Goal: Check status: Check status

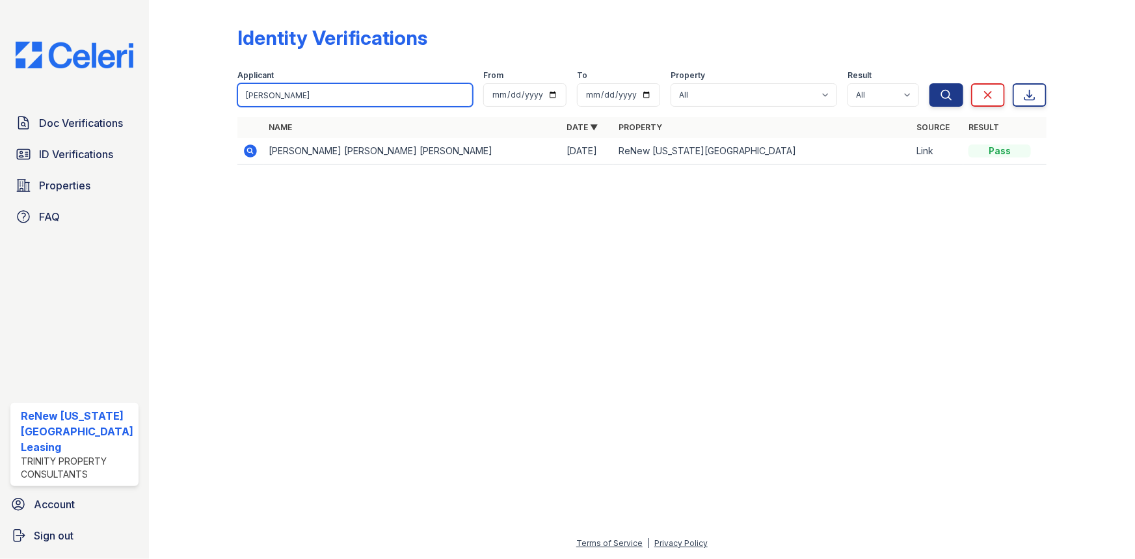
drag, startPoint x: 295, startPoint y: 92, endPoint x: 189, endPoint y: 100, distance: 106.9
click at [214, 96] on div "Identity Verifications Filter Applicant delbridge From To Property All ReNew Vi…" at bounding box center [642, 99] width 944 height 198
type input "Jones"
click at [929, 83] on button "Search" at bounding box center [946, 94] width 34 height 23
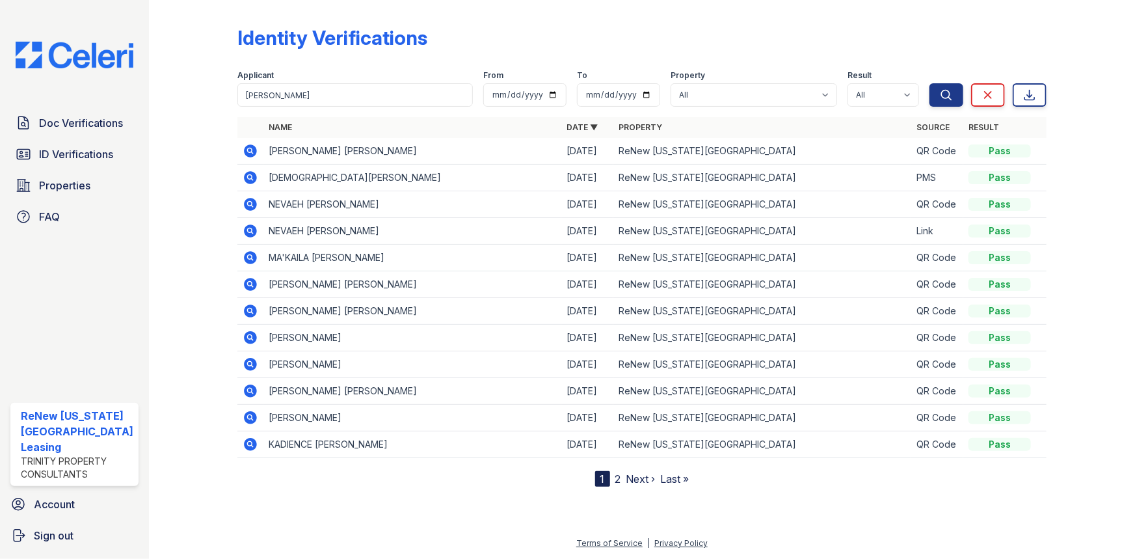
click at [248, 149] on icon at bounding box center [249, 149] width 3 height 3
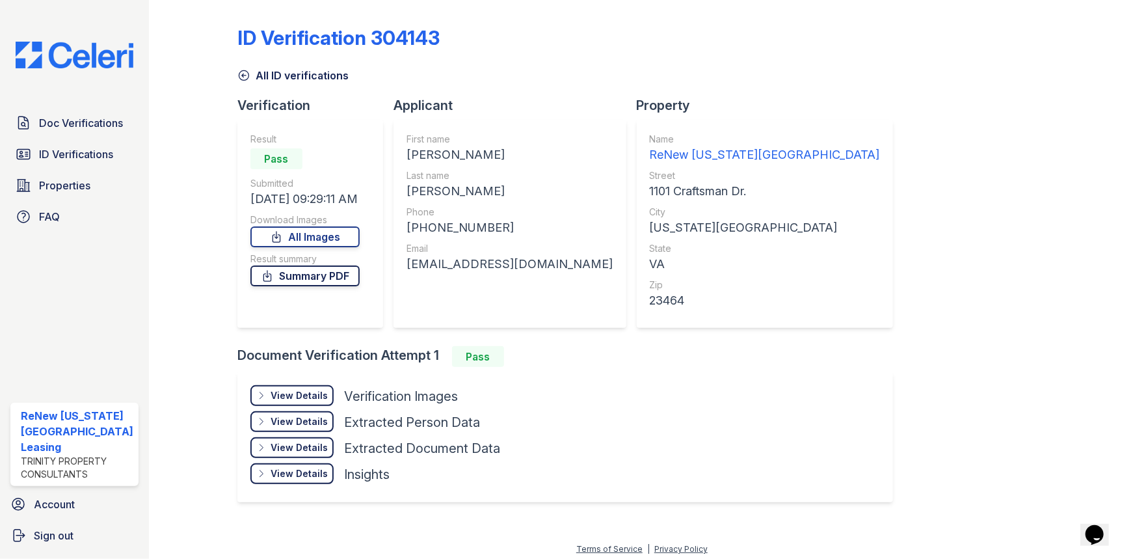
click at [308, 278] on link "Summary PDF" at bounding box center [304, 275] width 109 height 21
click at [102, 126] on span "Doc Verifications" at bounding box center [81, 123] width 84 height 16
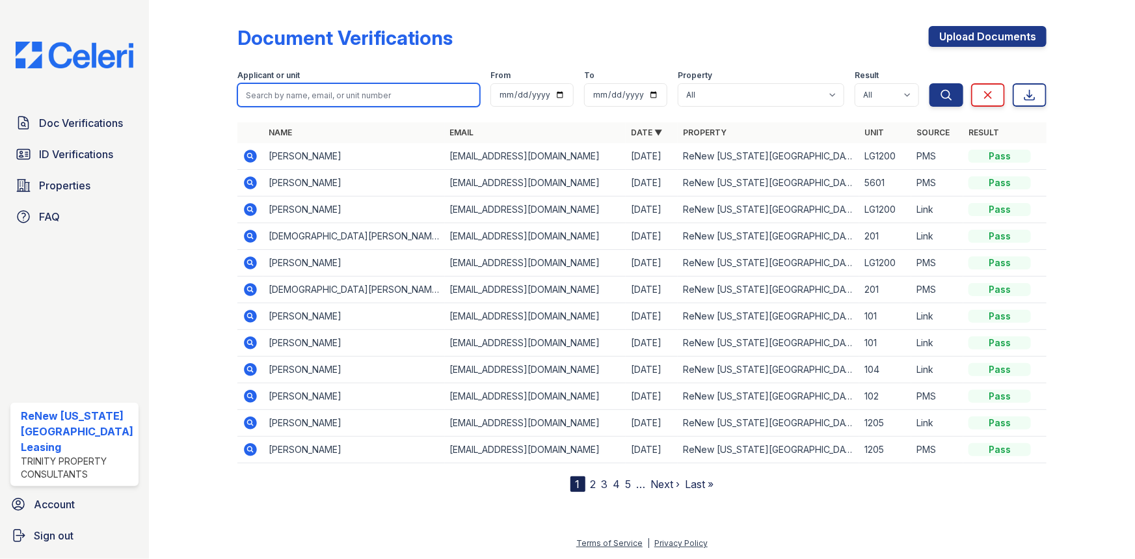
click at [320, 92] on input "search" at bounding box center [358, 94] width 243 height 23
type input "amaya"
click at [247, 151] on icon at bounding box center [250, 156] width 13 height 13
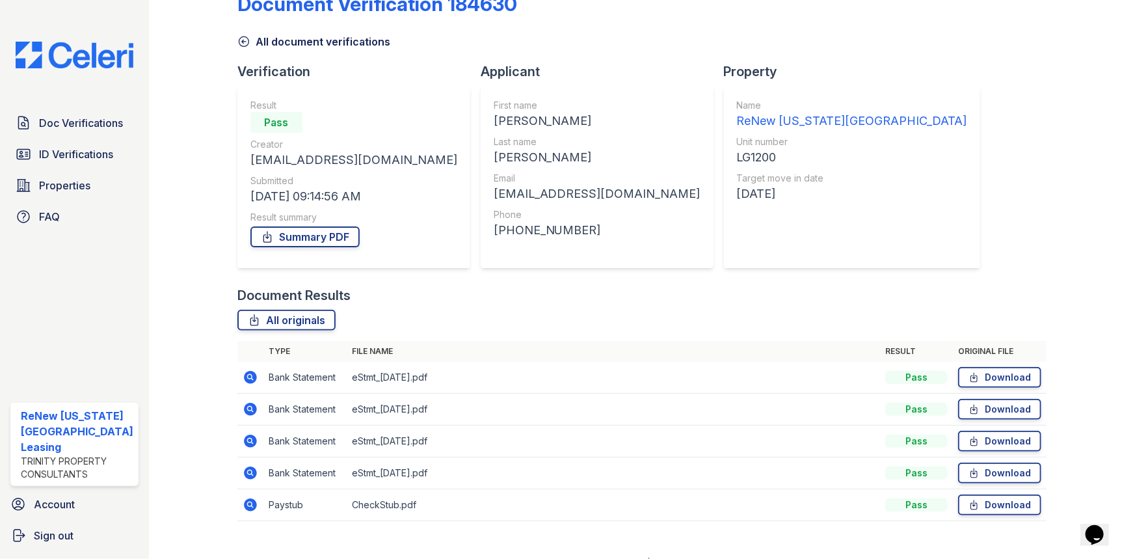
scroll to position [52, 0]
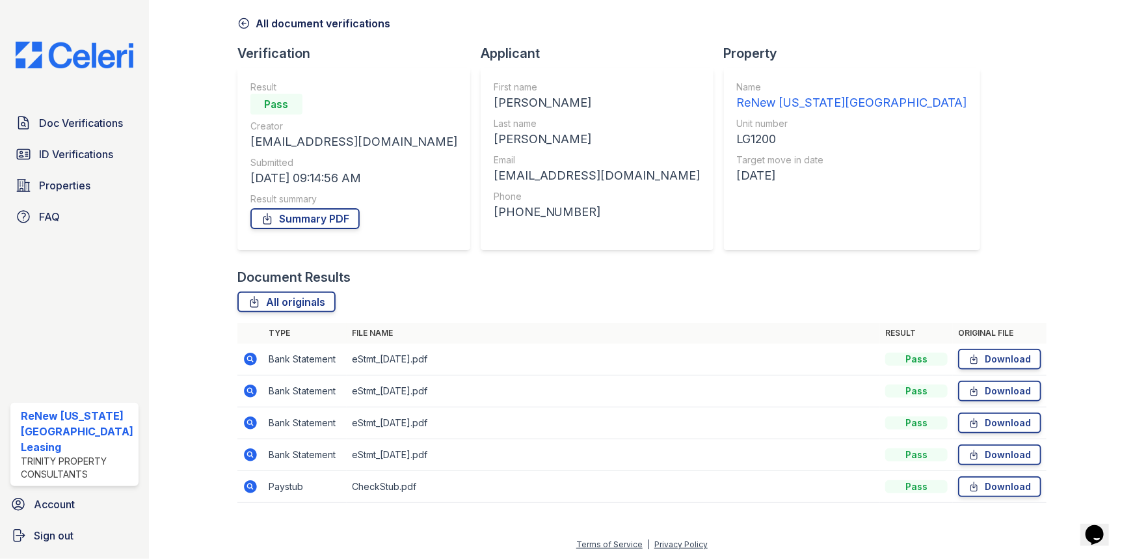
click at [248, 484] on icon at bounding box center [249, 485] width 3 height 3
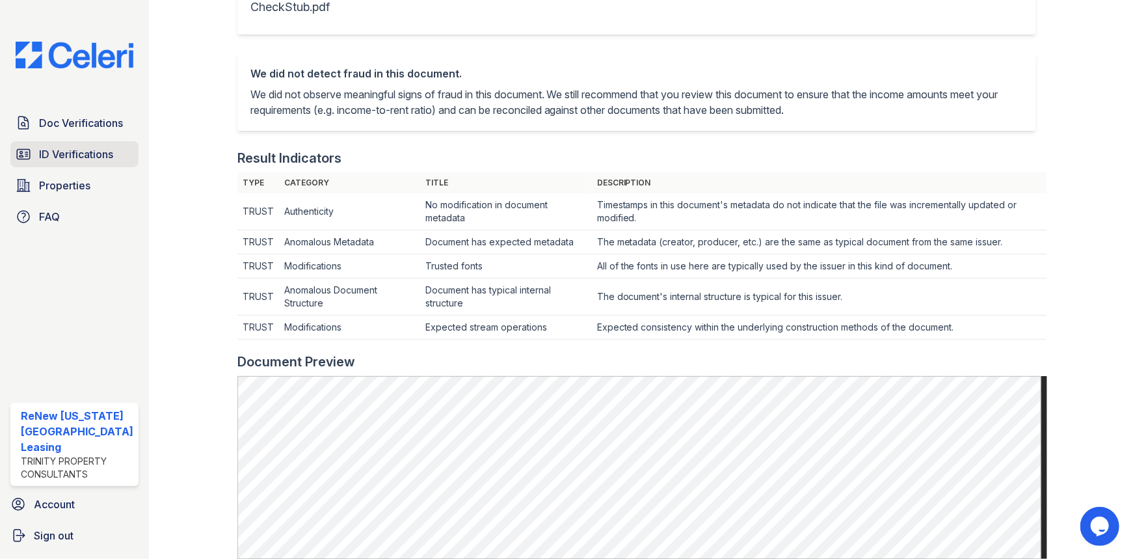
scroll to position [236, 0]
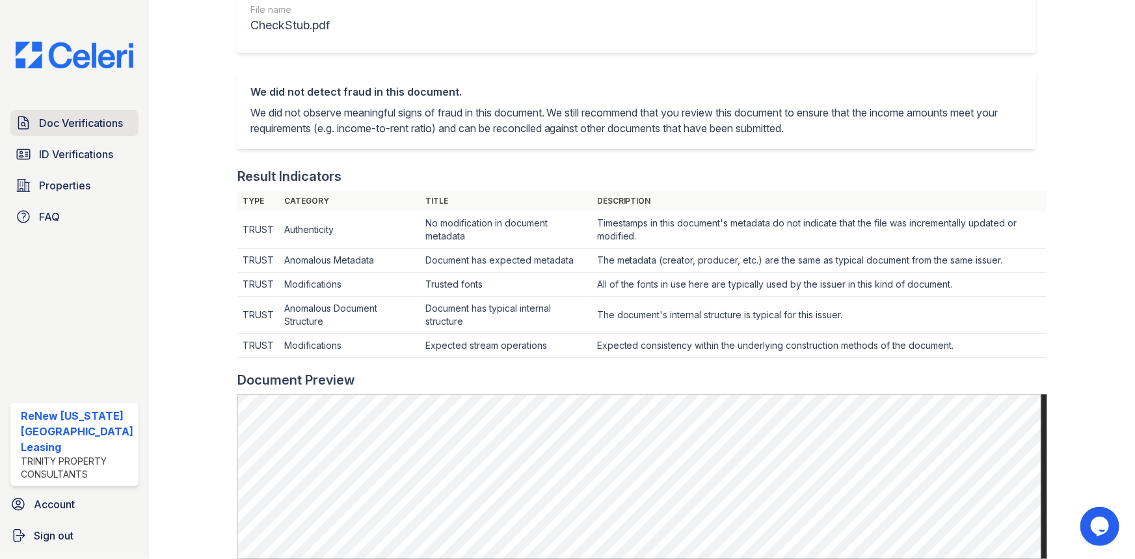
click at [81, 117] on span "Doc Verifications" at bounding box center [81, 123] width 84 height 16
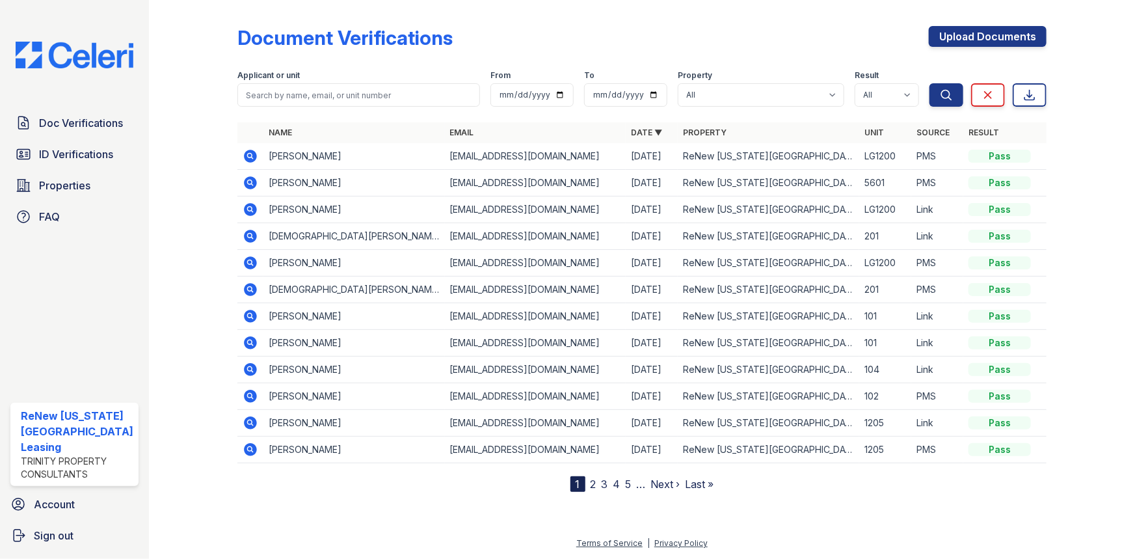
click at [248, 209] on icon at bounding box center [251, 210] width 16 height 16
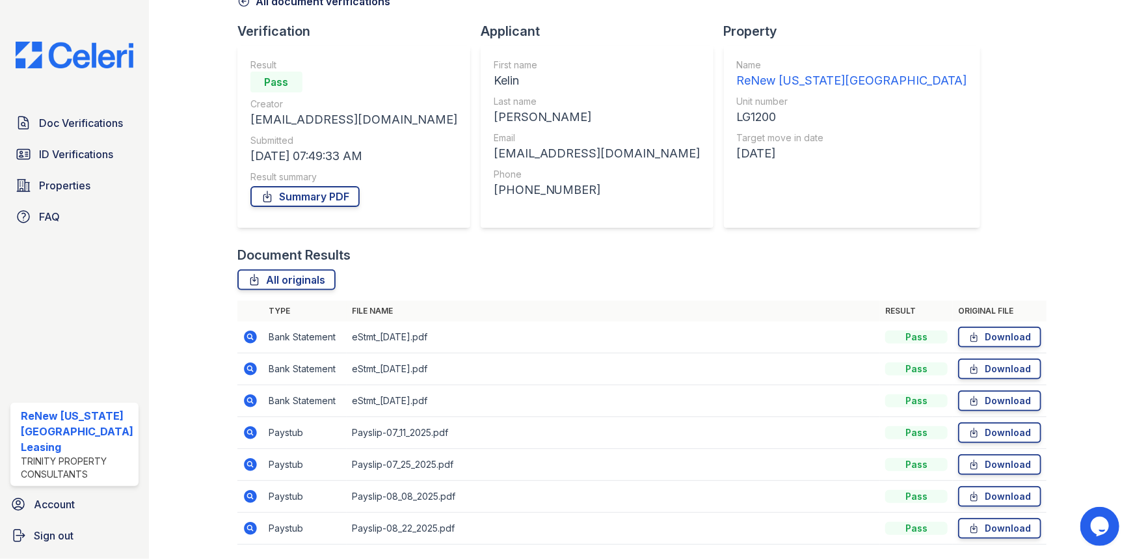
scroll to position [116, 0]
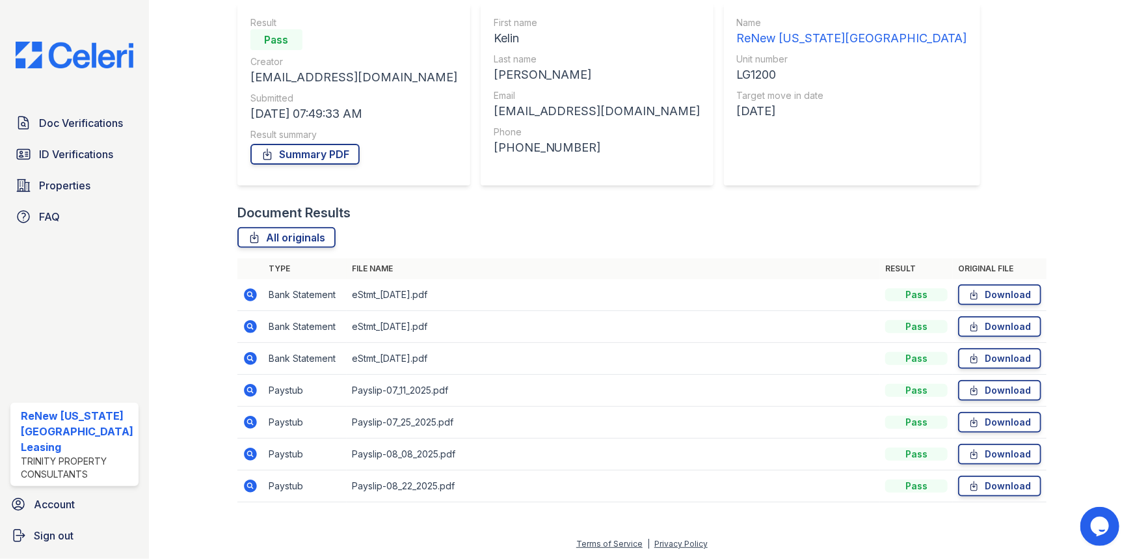
click at [245, 393] on icon at bounding box center [250, 390] width 13 height 13
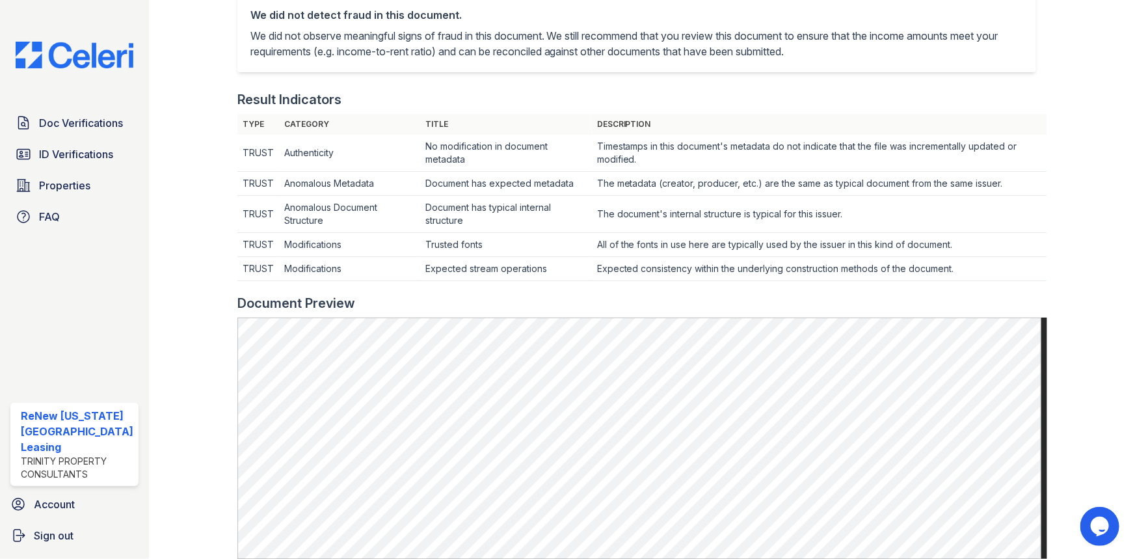
scroll to position [354, 0]
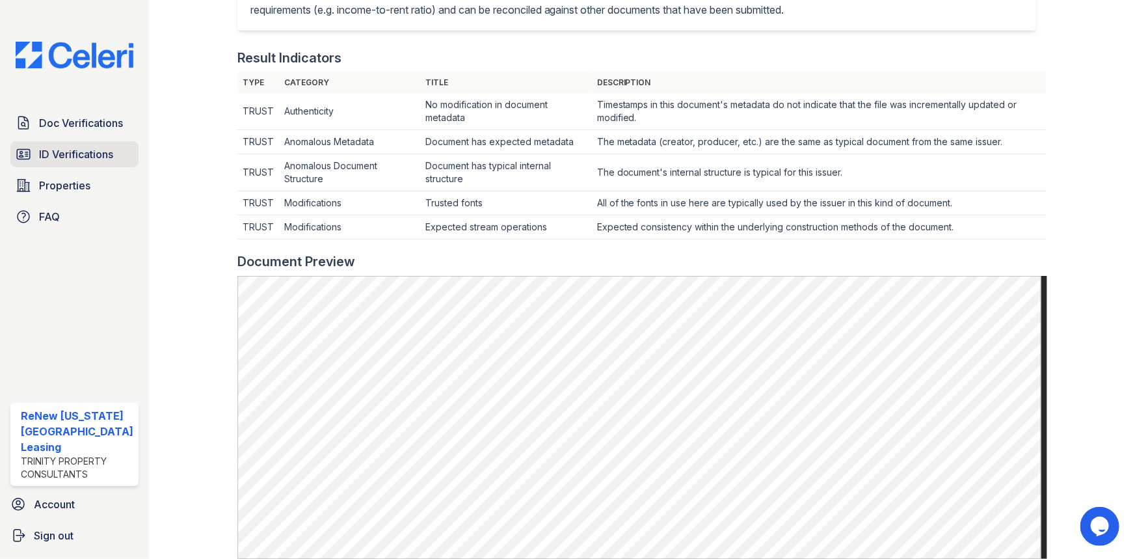
click at [83, 154] on span "ID Verifications" at bounding box center [76, 154] width 74 height 16
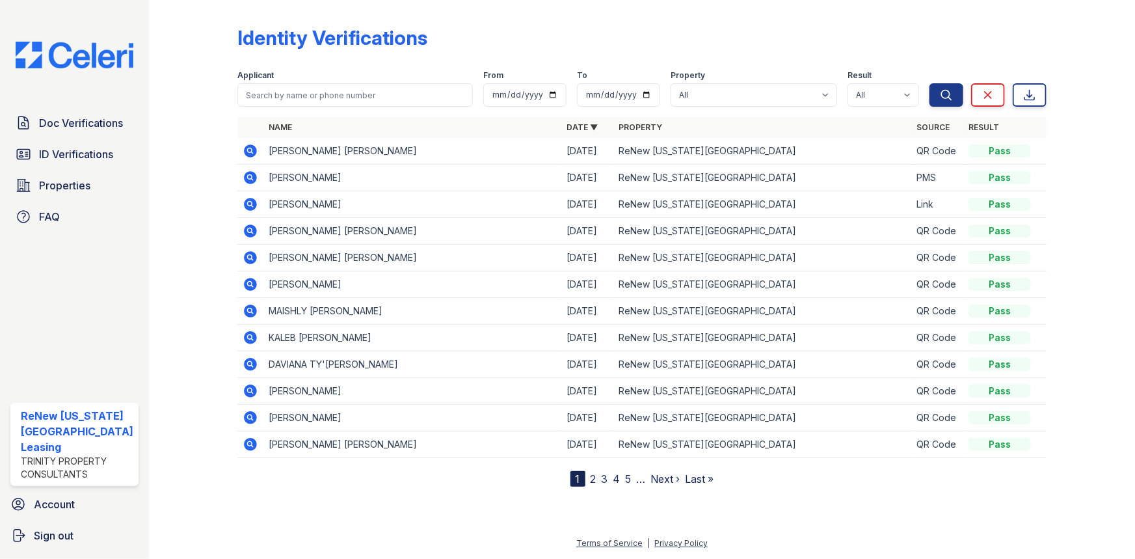
click at [248, 175] on icon at bounding box center [251, 178] width 16 height 16
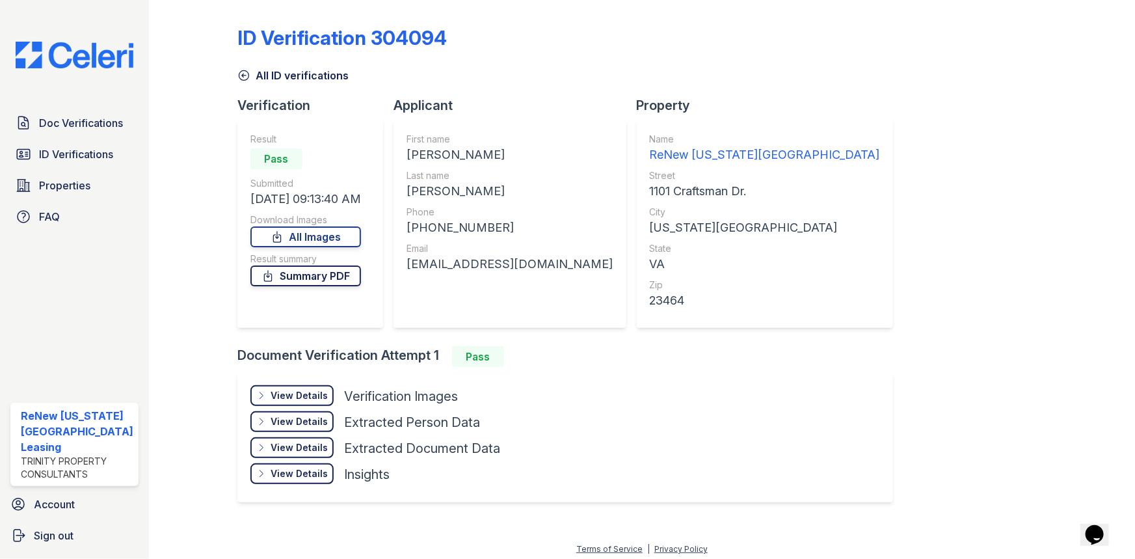
click at [340, 276] on link "Summary PDF" at bounding box center [305, 275] width 111 height 21
click at [77, 146] on span "ID Verifications" at bounding box center [76, 154] width 74 height 16
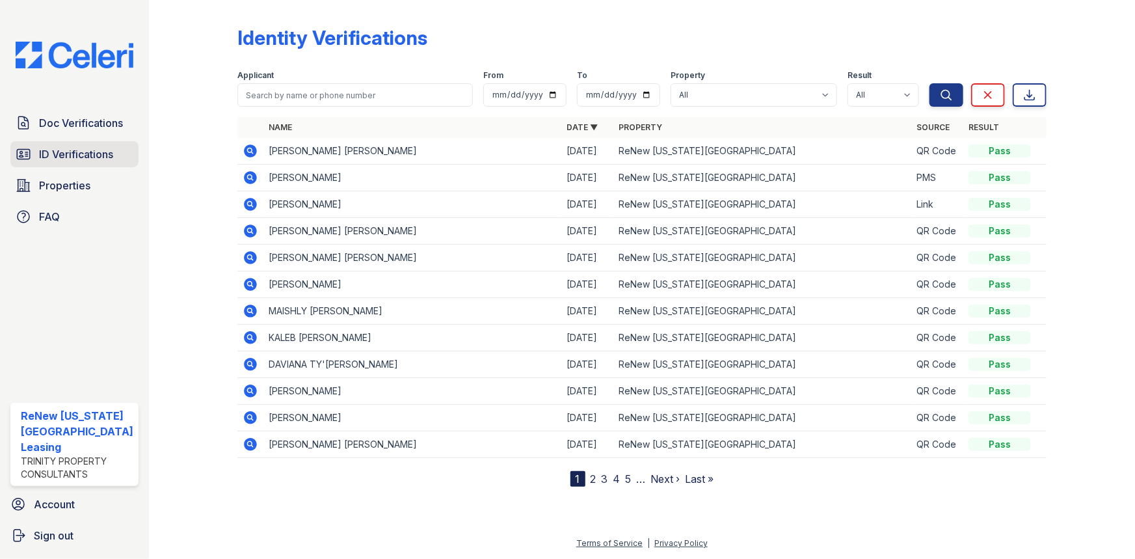
click at [75, 149] on span "ID Verifications" at bounding box center [76, 154] width 74 height 16
click at [93, 124] on span "Doc Verifications" at bounding box center [81, 123] width 84 height 16
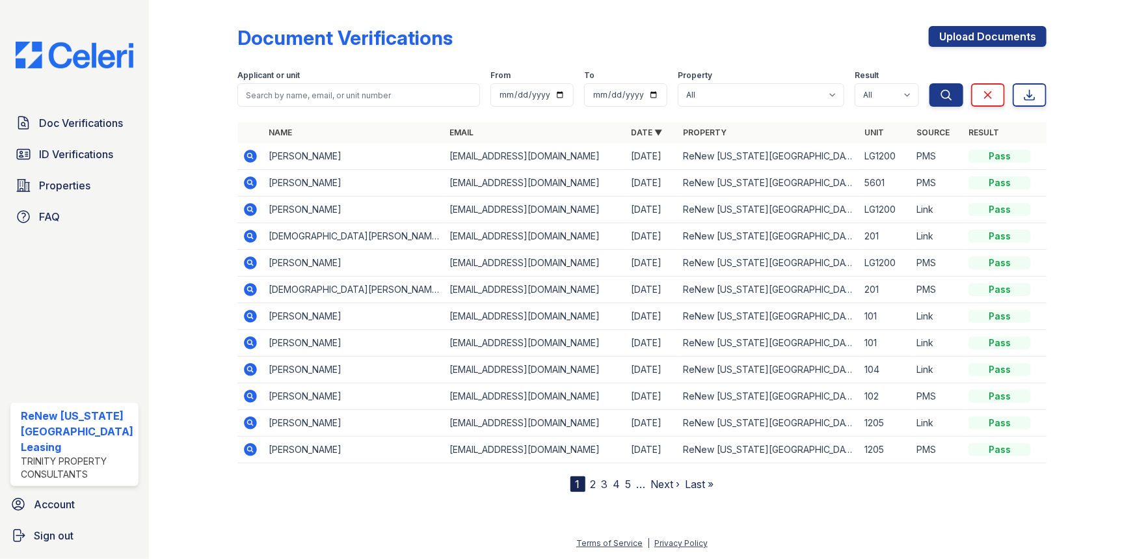
click at [250, 235] on icon at bounding box center [250, 236] width 13 height 13
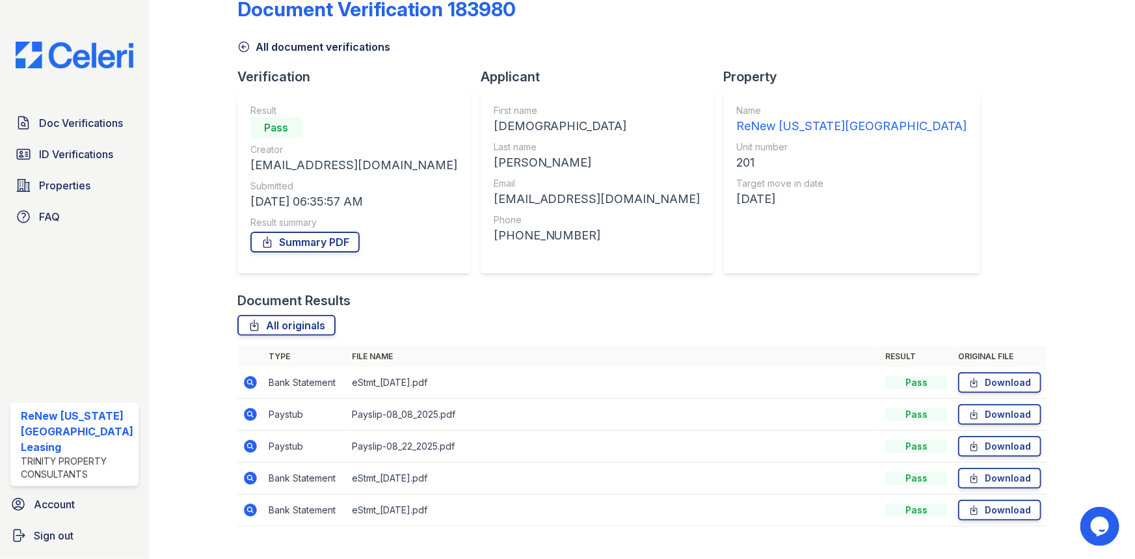
scroll to position [52, 0]
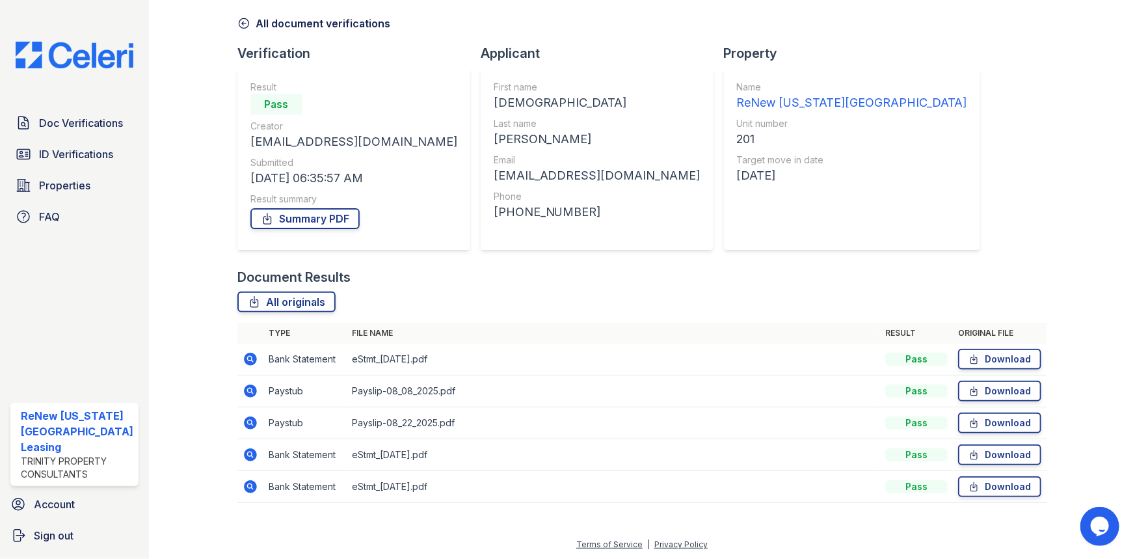
click at [247, 392] on icon at bounding box center [250, 390] width 13 height 13
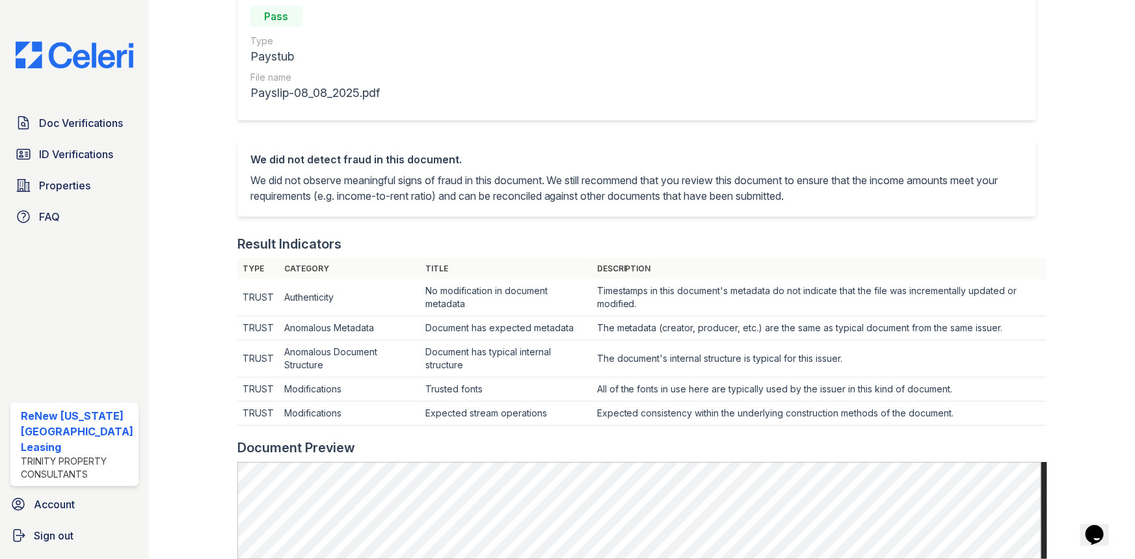
scroll to position [295, 0]
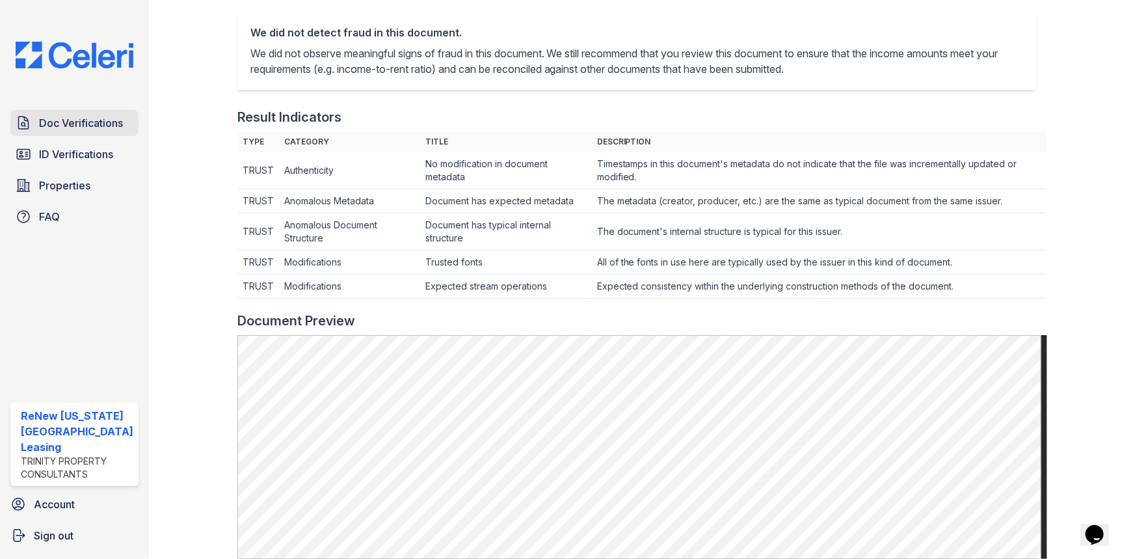
click at [47, 129] on span "Doc Verifications" at bounding box center [81, 123] width 84 height 16
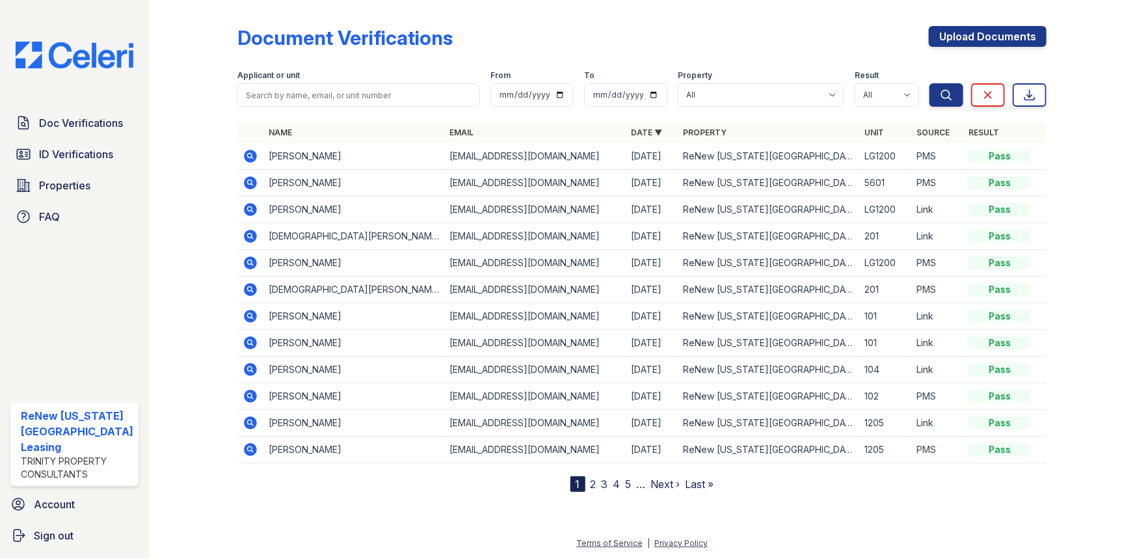
click at [248, 155] on icon at bounding box center [249, 154] width 3 height 3
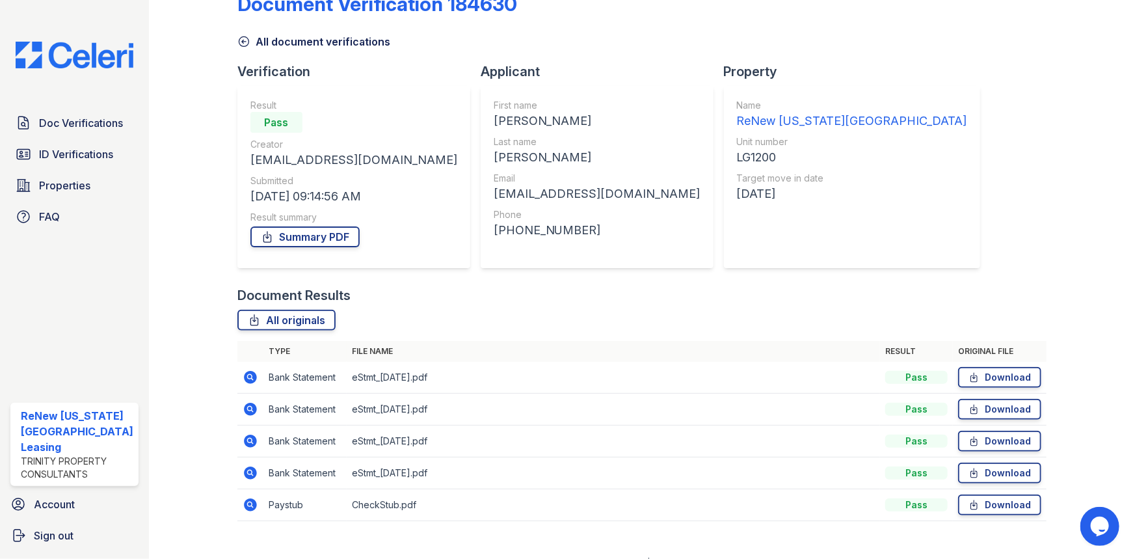
scroll to position [52, 0]
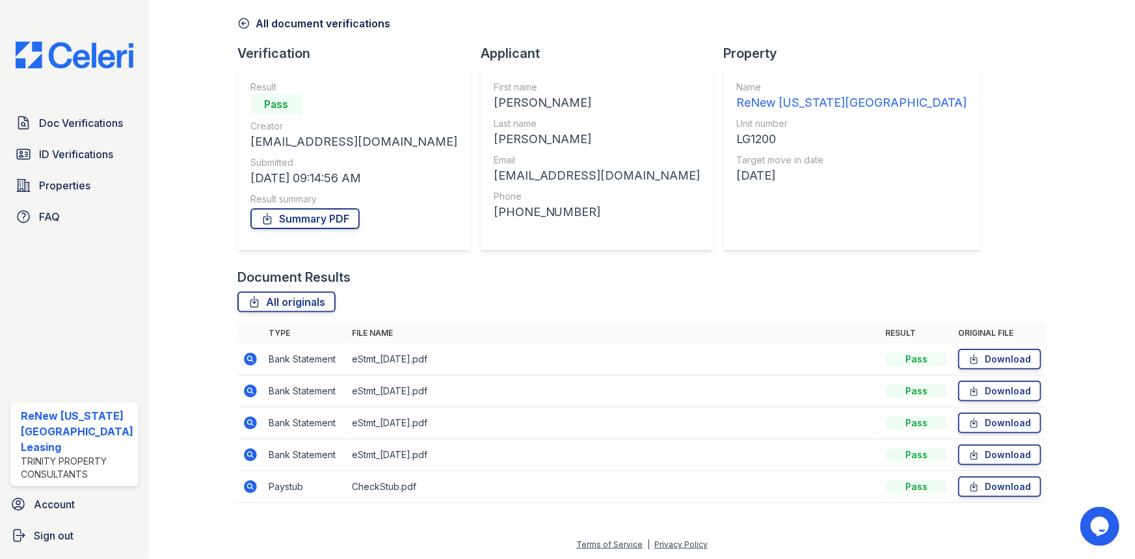
click at [246, 457] on icon at bounding box center [250, 454] width 13 height 13
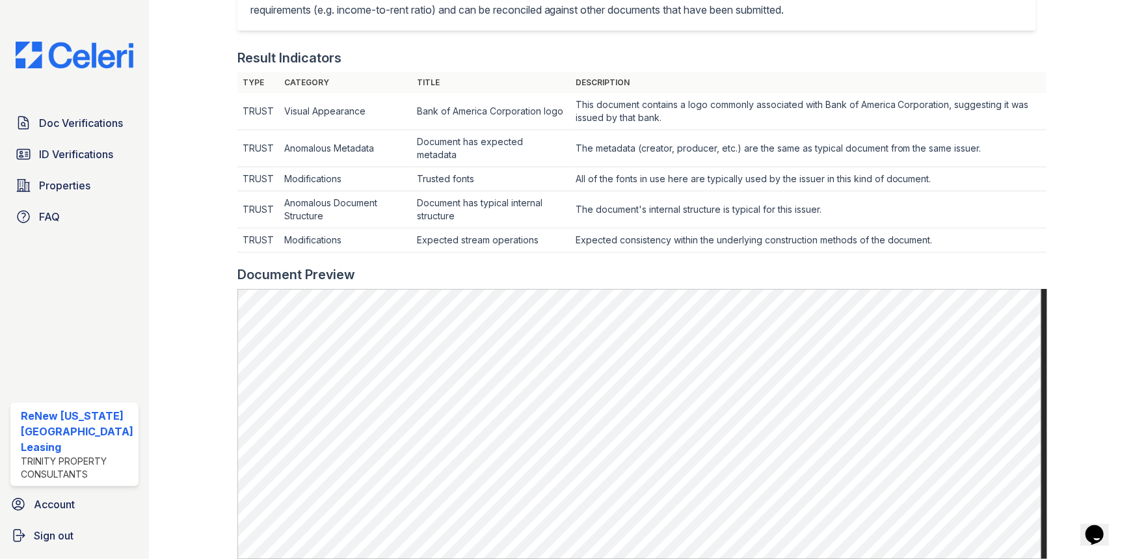
scroll to position [532, 0]
